Goal: Information Seeking & Learning: Check status

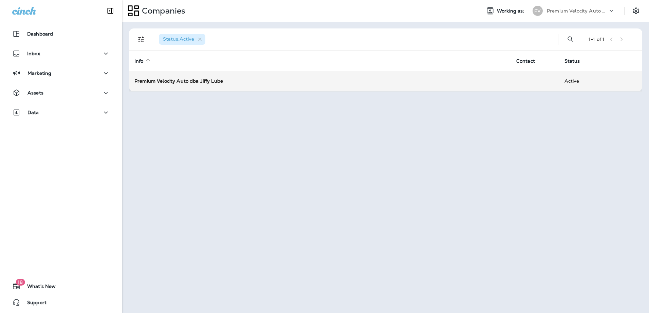
click at [177, 79] on strong "Premium Velocity Auto dba Jiffy Lube" at bounding box center [178, 81] width 89 height 6
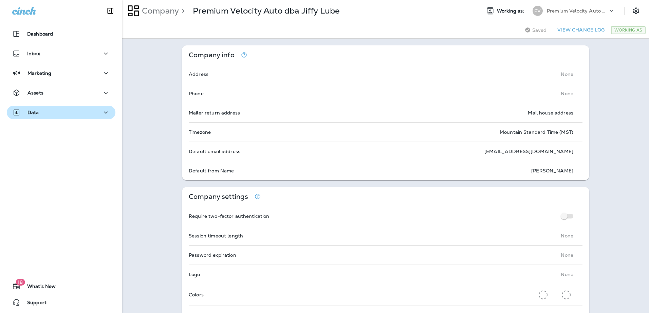
click at [104, 114] on icon "button" at bounding box center [106, 113] width 8 height 8
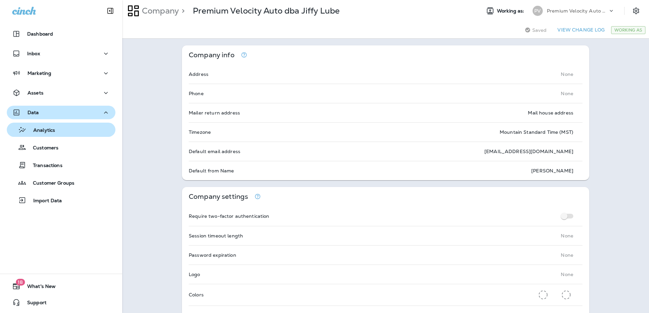
click at [40, 127] on div "Analytics" at bounding box center [31, 130] width 45 height 10
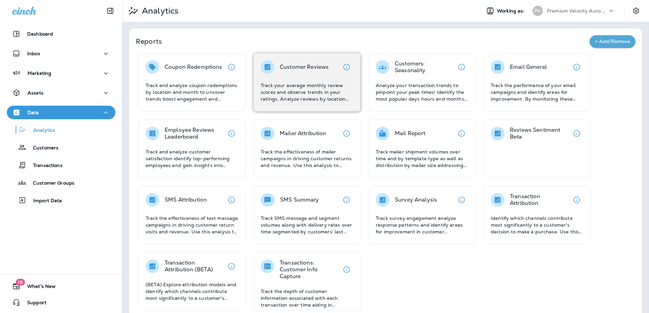
click at [302, 65] on p "Customer Reviews" at bounding box center [304, 67] width 49 height 7
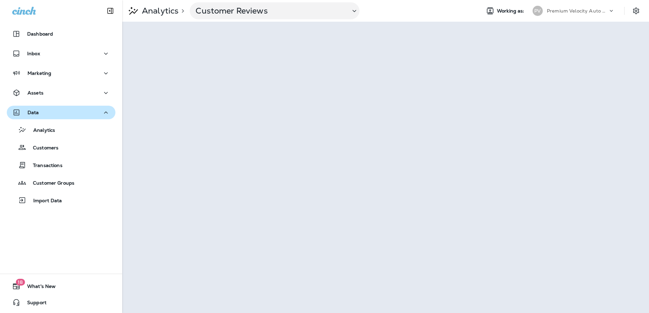
click at [99, 234] on div "Dashboard Inbox Marketing Assets Data Analytics Customers Transactions Customer…" at bounding box center [61, 156] width 122 height 313
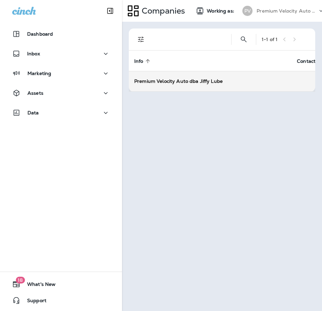
click at [178, 81] on strong "Premium Velocity Auto dba Jiffy Lube" at bounding box center [178, 81] width 89 height 6
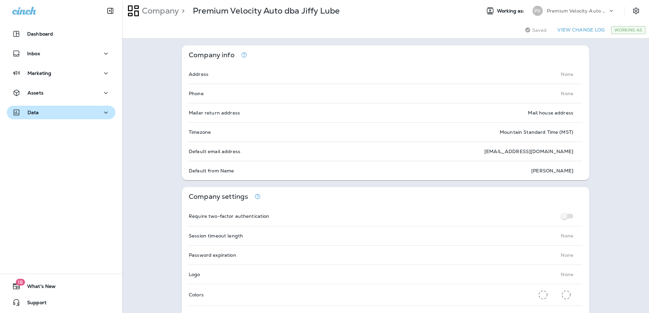
click at [103, 111] on icon "button" at bounding box center [106, 113] width 8 height 8
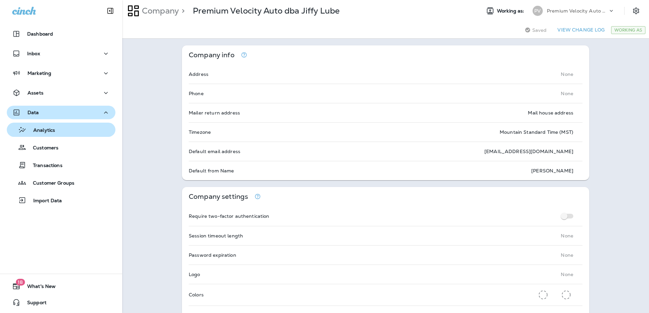
click at [60, 129] on div "Analytics" at bounding box center [60, 130] width 103 height 10
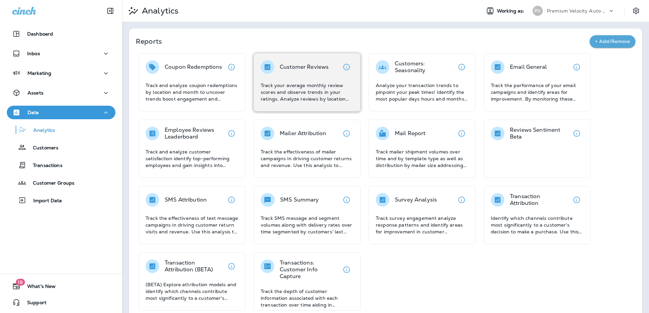
click at [318, 64] on p "Customer Reviews" at bounding box center [304, 67] width 49 height 7
